Goal: Task Accomplishment & Management: Complete application form

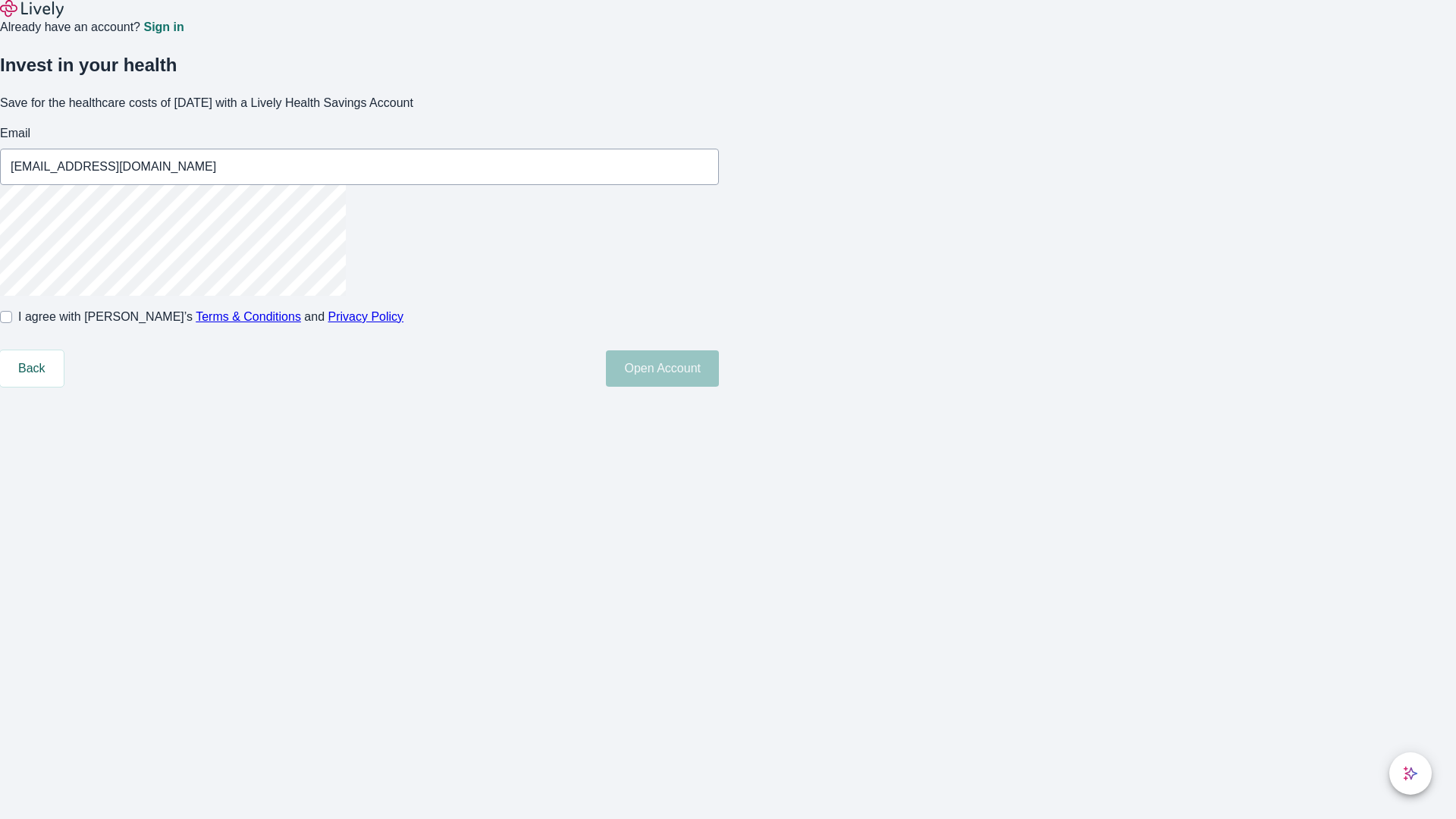
click at [12, 323] on input "I agree with Lively’s Terms & Conditions and Privacy Policy" at bounding box center [6, 317] width 12 height 12
checkbox input "true"
click at [719, 386] on button "Open Account" at bounding box center [662, 368] width 113 height 36
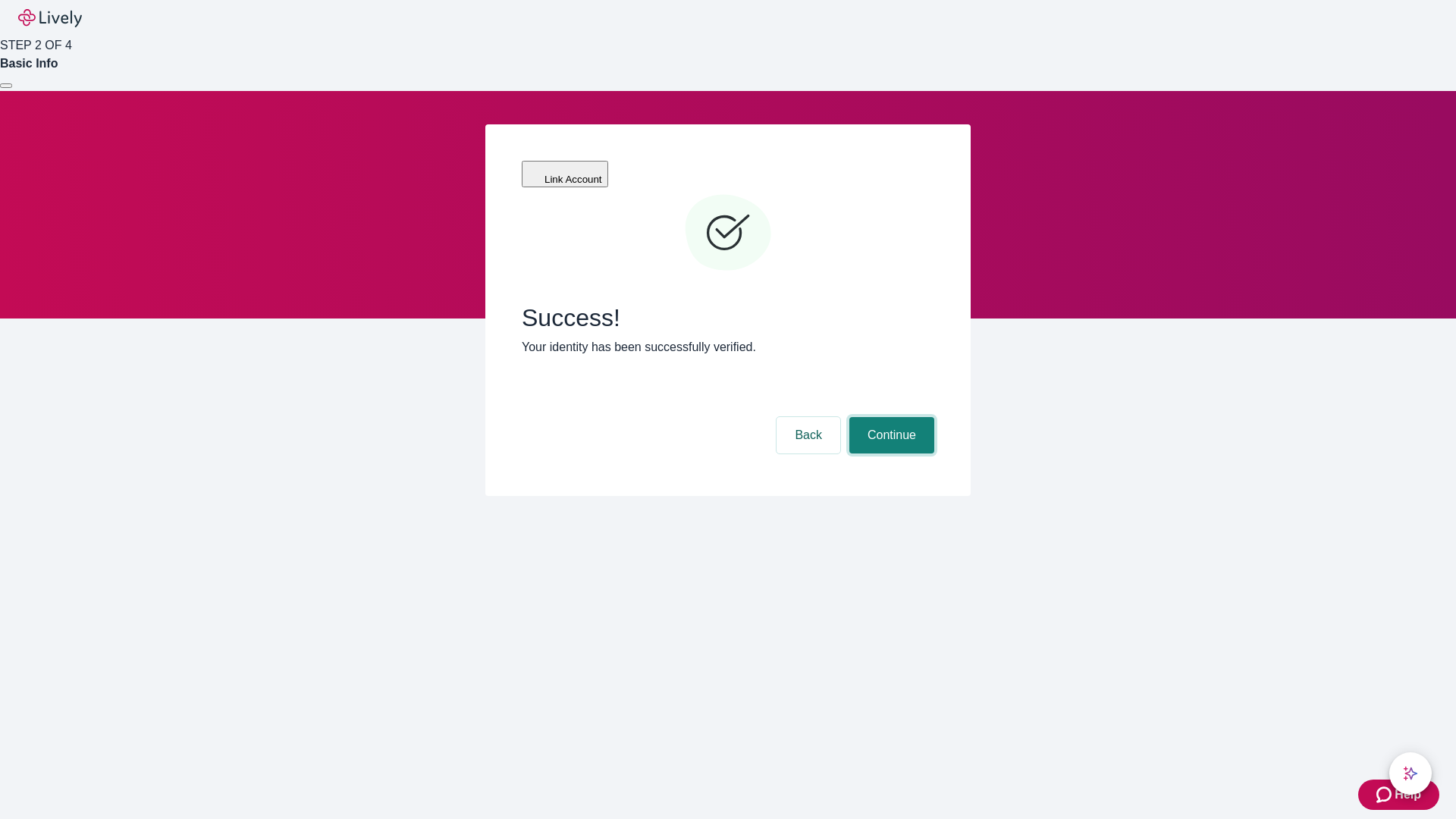
click at [889, 417] on button "Continue" at bounding box center [891, 435] width 85 height 36
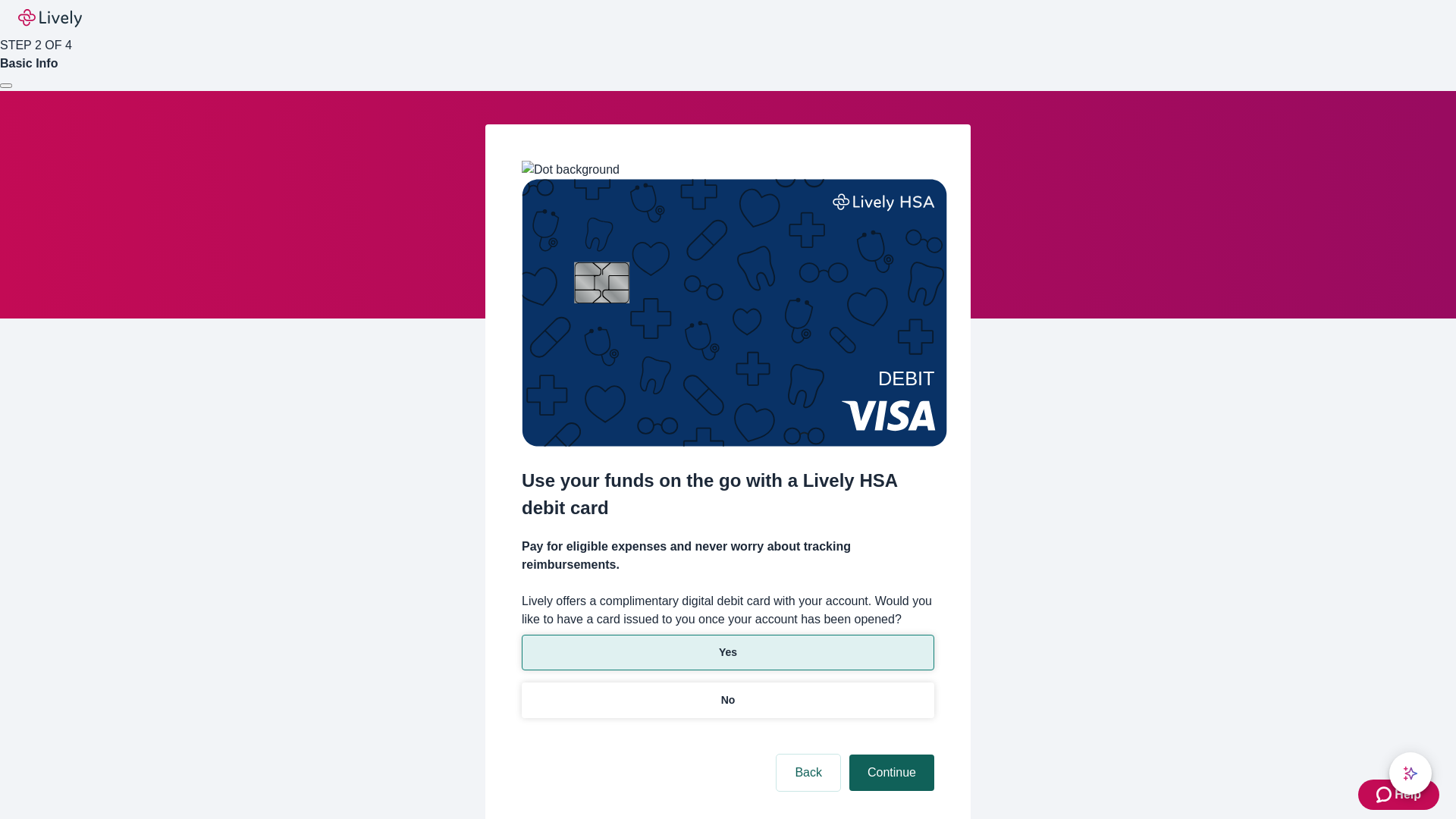
click at [727, 644] on p "Yes" at bounding box center [728, 652] width 18 height 16
click at [889, 755] on button "Continue" at bounding box center [891, 772] width 85 height 36
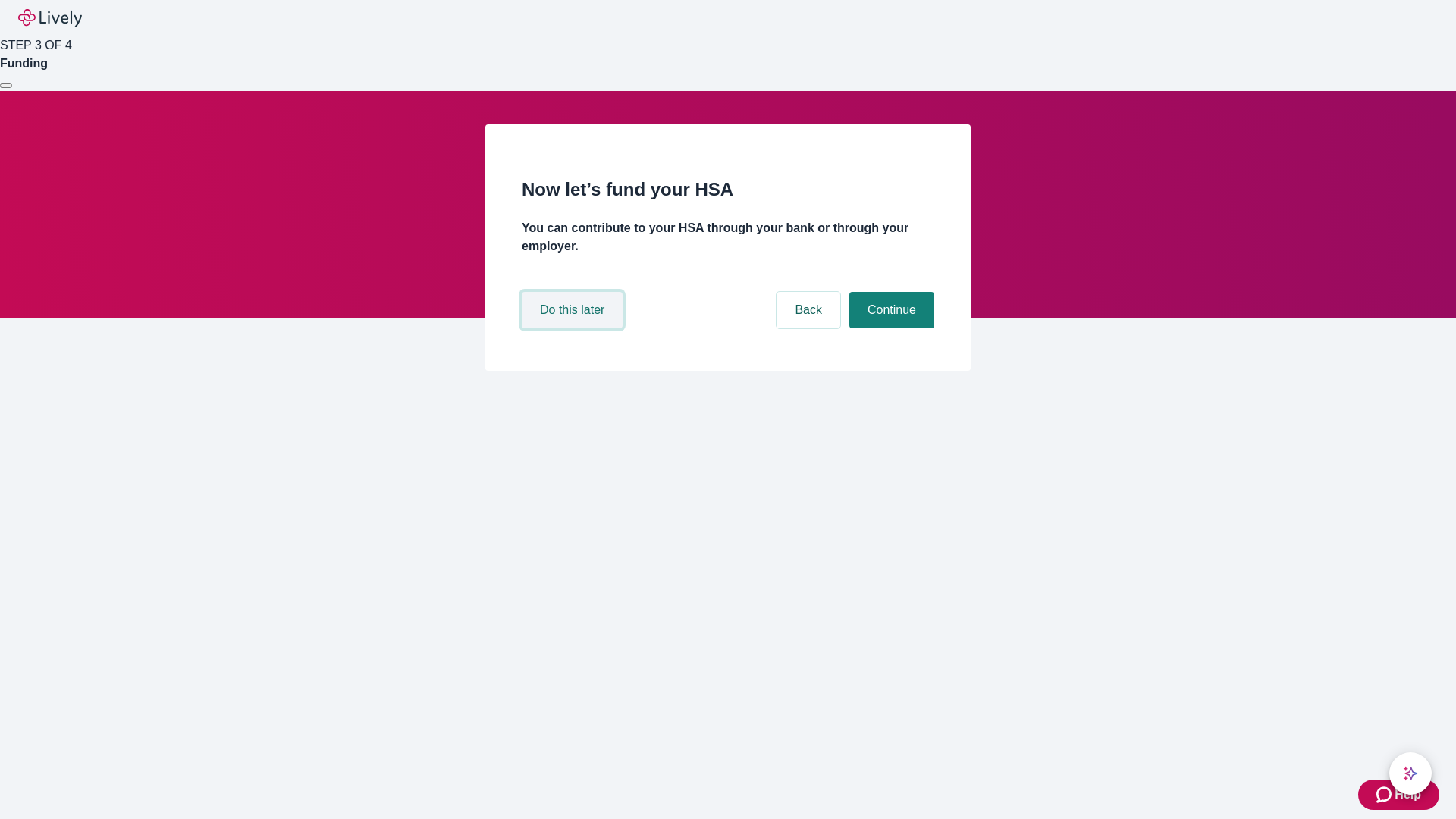
click at [574, 328] on button "Do this later" at bounding box center [572, 310] width 100 height 36
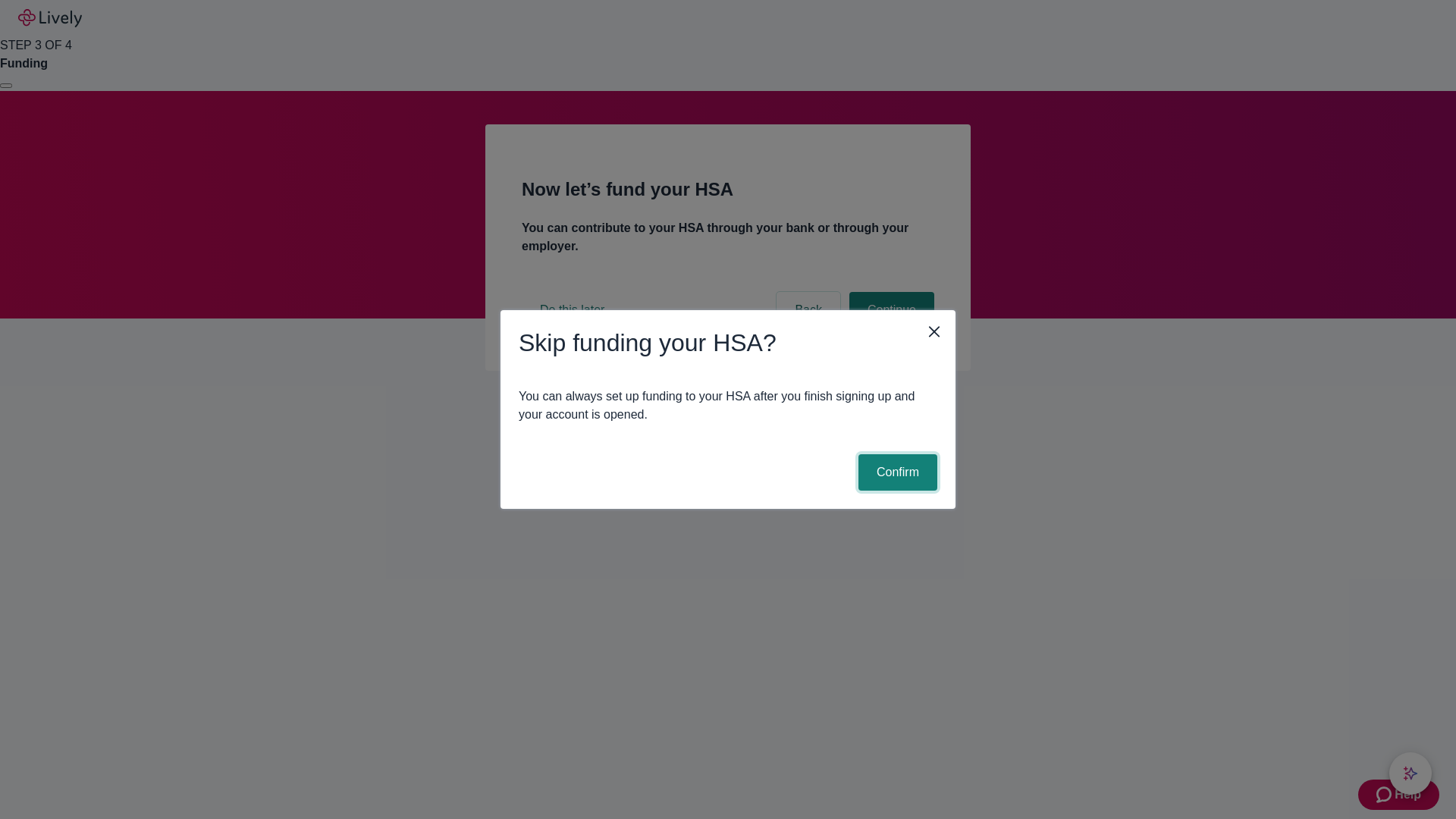
click at [895, 472] on button "Confirm" at bounding box center [898, 472] width 79 height 36
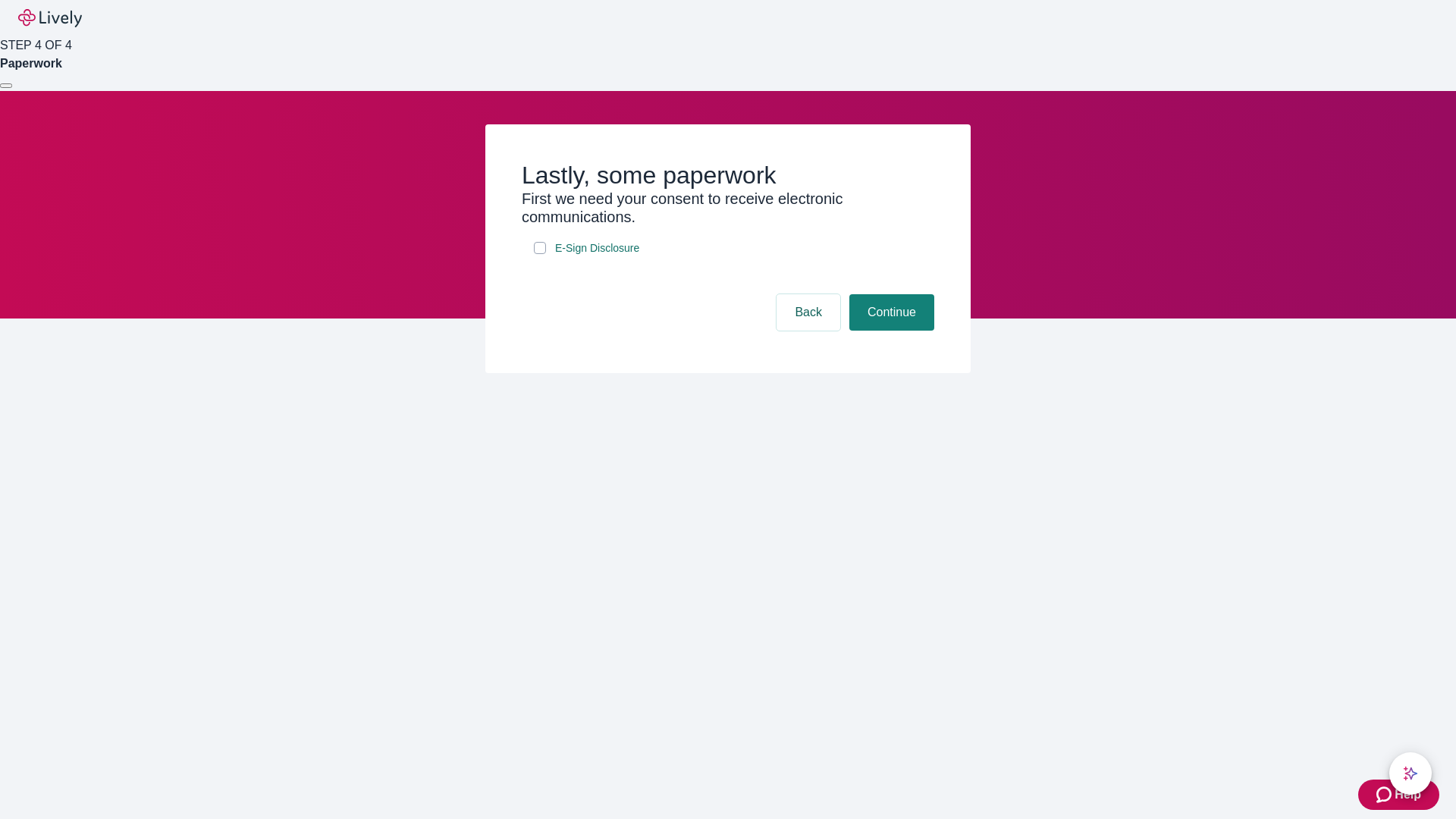
click at [540, 254] on input "E-Sign Disclosure" at bounding box center [540, 248] width 12 height 12
checkbox input "true"
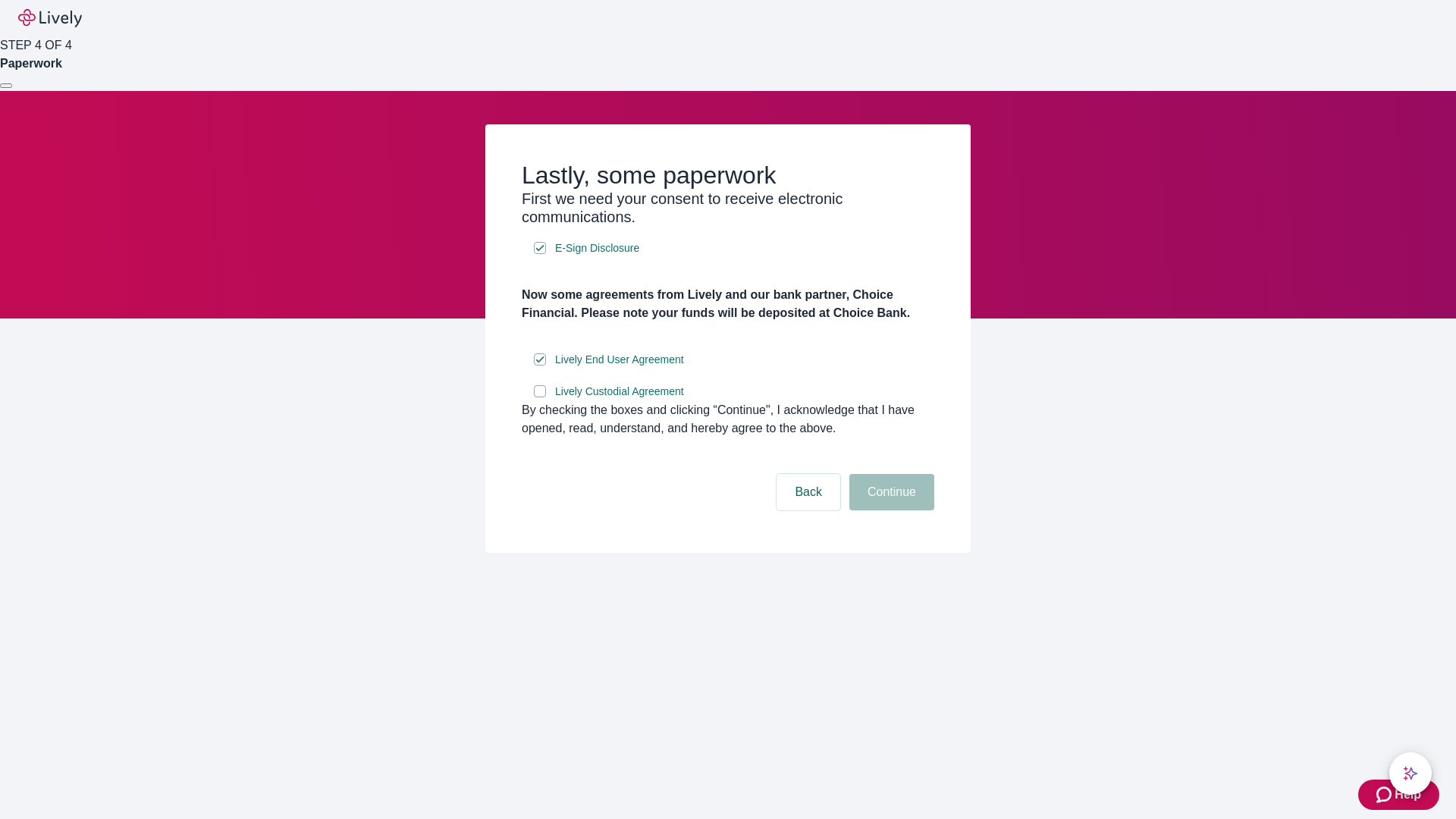
click at [540, 397] on input "Lively Custodial Agreement" at bounding box center [540, 391] width 12 height 12
checkbox input "true"
click at [889, 510] on button "Continue" at bounding box center [891, 492] width 85 height 36
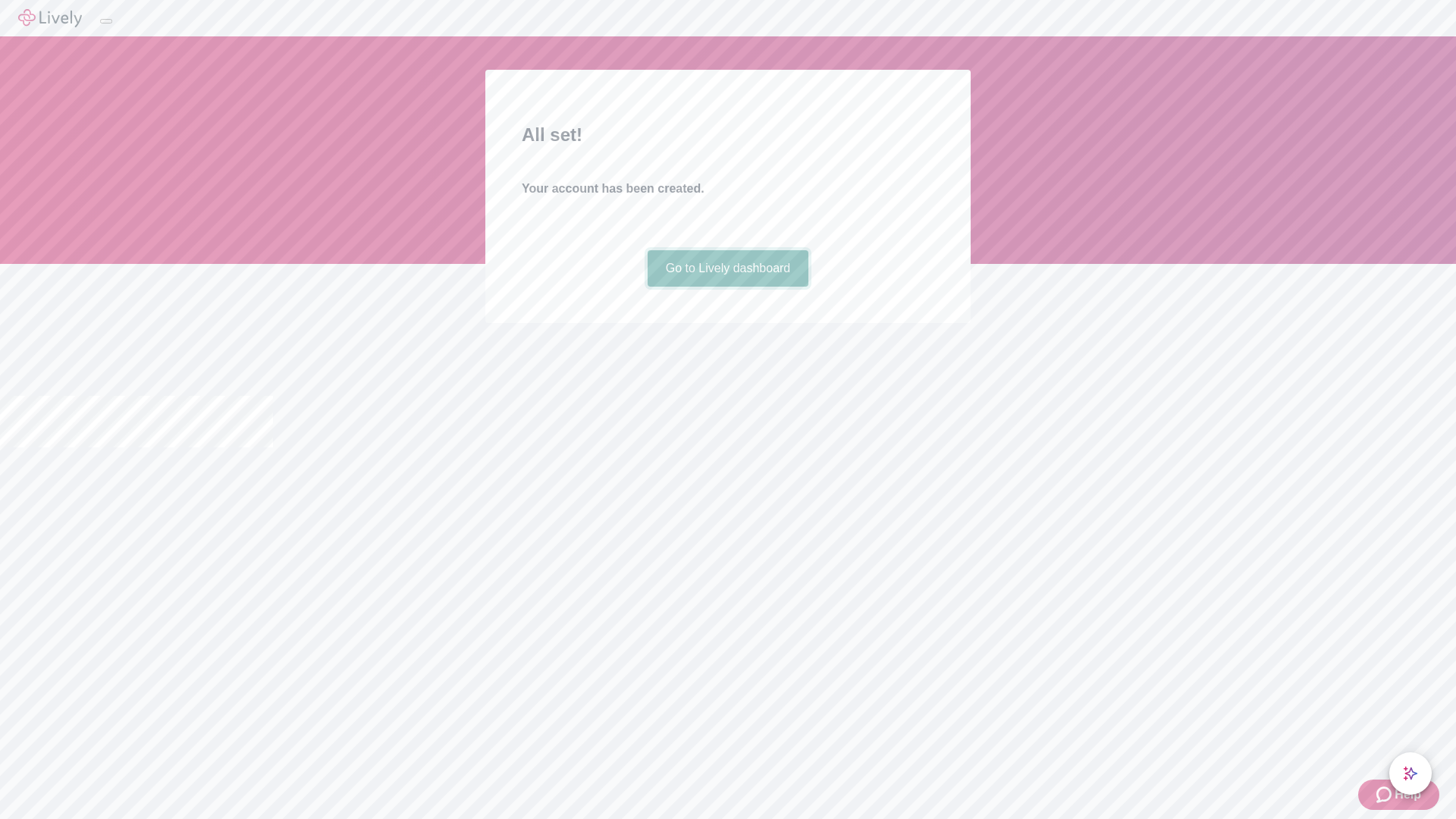
click at [727, 287] on link "Go to Lively dashboard" at bounding box center [728, 268] width 162 height 36
